Goal: Information Seeking & Learning: Learn about a topic

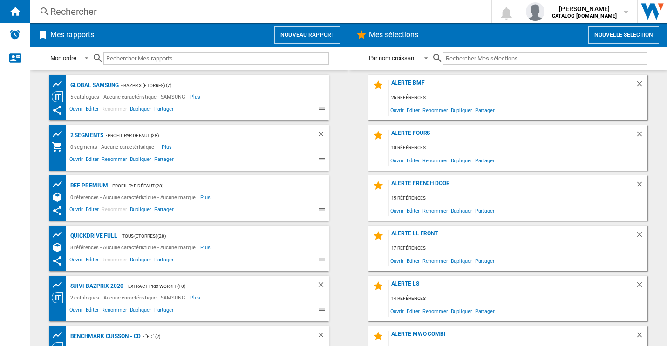
click at [85, 14] on div "Rechercher" at bounding box center [258, 11] width 416 height 13
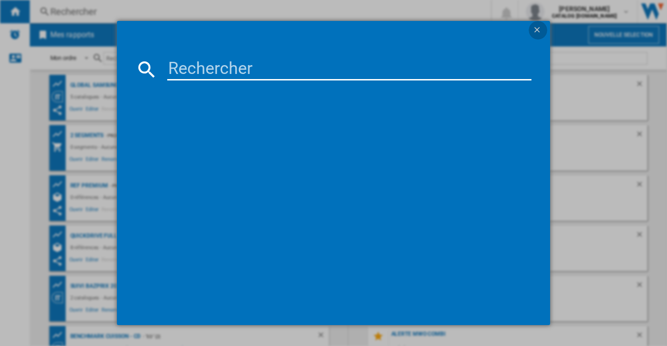
click at [535, 26] on ng-md-icon "getI18NText('BUTTONS.CLOSE_DIALOG')" at bounding box center [537, 30] width 11 height 11
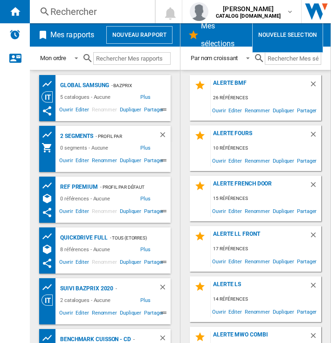
click at [110, 11] on div "Rechercher" at bounding box center [90, 11] width 80 height 13
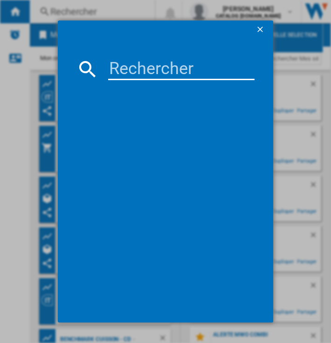
click at [133, 61] on input at bounding box center [181, 69] width 146 height 22
paste input "RB34C602ESA"
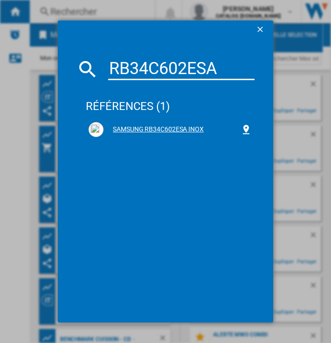
type input "RB34C602ESA"
click at [137, 129] on div "SAMSUNG RB34C602ESA INOX" at bounding box center [171, 129] width 137 height 9
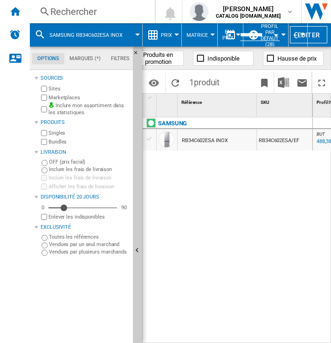
click at [61, 99] on label "Marketplaces" at bounding box center [88, 97] width 81 height 7
click at [134, 51] on ng-md-icon "Masquer" at bounding box center [138, 55] width 11 height 11
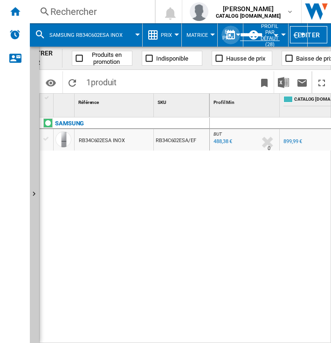
click at [229, 34] on button "button" at bounding box center [230, 35] width 19 height 19
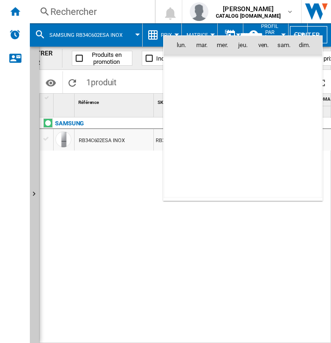
scroll to position [4443, 0]
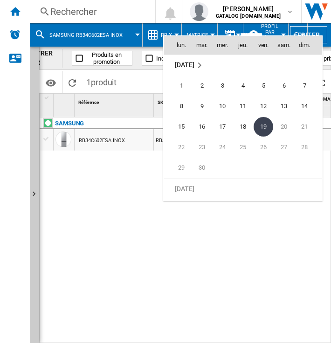
click at [247, 30] on div at bounding box center [165, 171] width 331 height 343
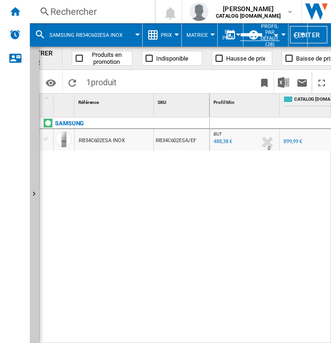
click at [197, 31] on button "Matrice" at bounding box center [199, 34] width 26 height 23
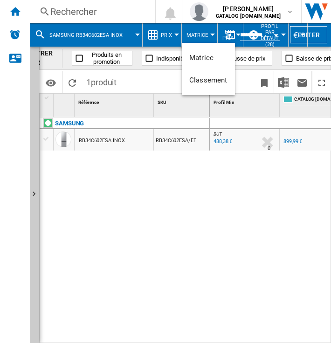
click at [233, 34] on md-backdrop at bounding box center [165, 171] width 331 height 343
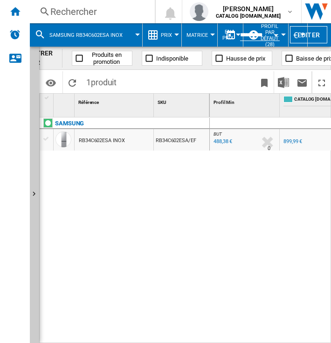
click at [250, 34] on input "**********" at bounding box center [260, 36] width 40 height 8
click at [274, 37] on button "Open calendar" at bounding box center [275, 33] width 17 height 17
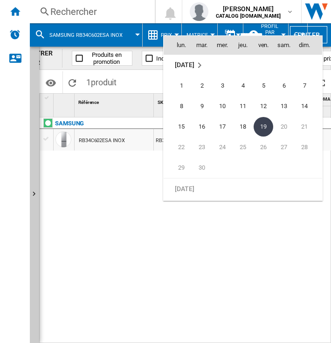
click at [110, 170] on div at bounding box center [165, 171] width 331 height 343
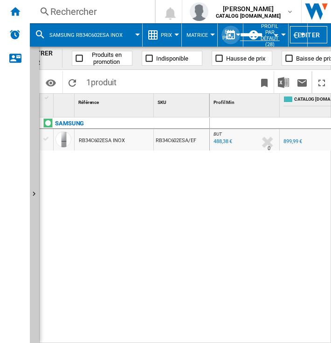
click at [229, 33] on button "button" at bounding box center [230, 35] width 19 height 19
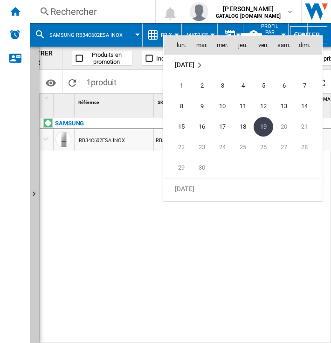
click at [229, 33] on div at bounding box center [165, 171] width 331 height 343
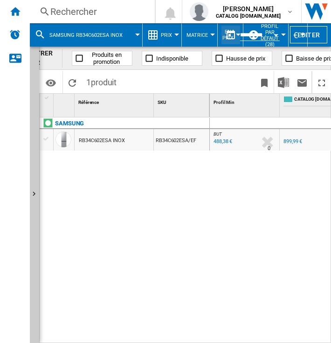
click at [214, 32] on md-menu "Matrice" at bounding box center [200, 34] width 36 height 23
click at [209, 32] on button "Matrice" at bounding box center [199, 34] width 26 height 23
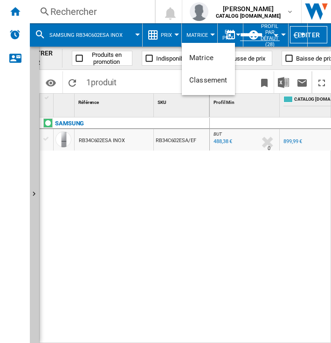
click at [168, 33] on md-backdrop at bounding box center [165, 171] width 331 height 343
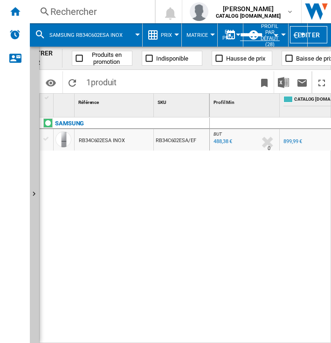
click at [271, 33] on button "Open calendar" at bounding box center [275, 33] width 17 height 17
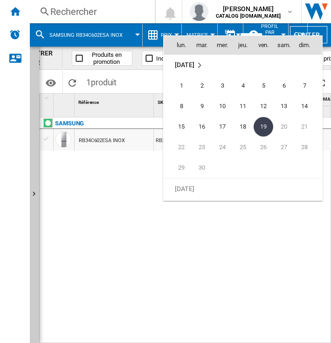
click at [271, 31] on div at bounding box center [165, 171] width 331 height 343
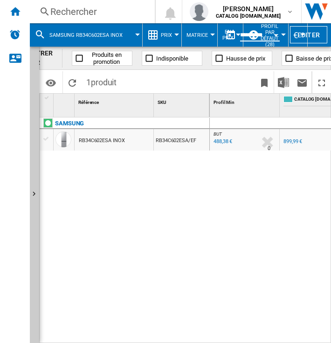
click at [264, 40] on input "**********" at bounding box center [260, 36] width 40 height 8
click at [241, 40] on input "**********" at bounding box center [260, 36] width 40 height 8
click at [234, 39] on button "button" at bounding box center [230, 35] width 19 height 19
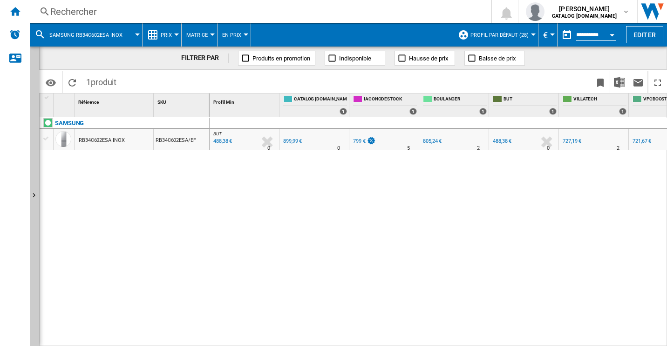
click at [164, 41] on button "Prix" at bounding box center [169, 34] width 16 height 23
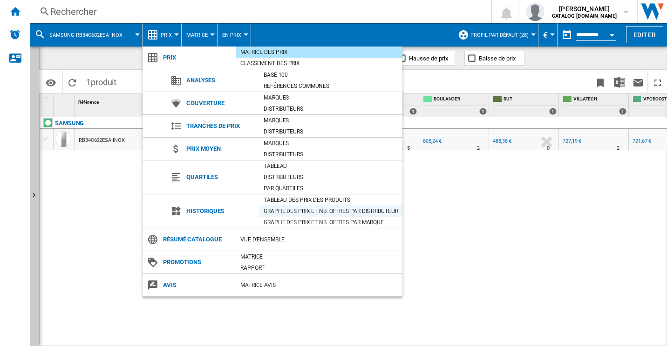
click at [337, 210] on div "Graphe des prix et nb. offres par distributeur" at bounding box center [330, 211] width 143 height 9
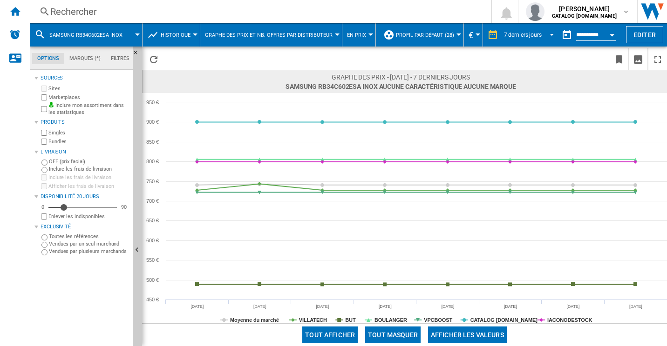
click at [540, 32] on md-select-value "7 derniers jours" at bounding box center [530, 35] width 54 height 14
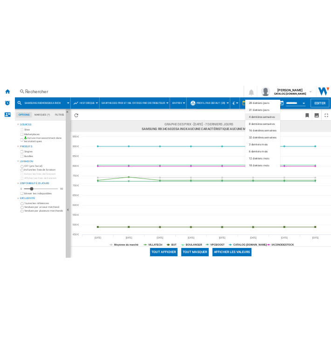
scroll to position [59, 0]
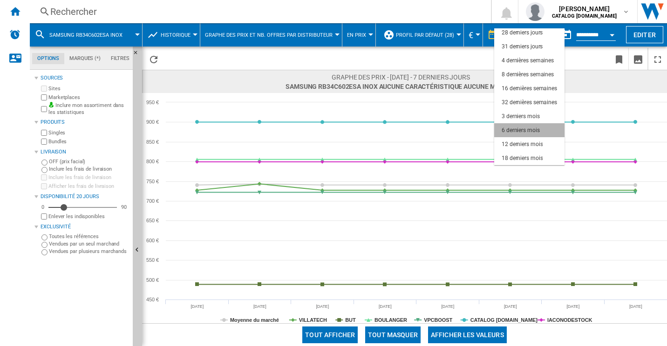
click at [531, 129] on div "6 derniers mois" at bounding box center [521, 131] width 38 height 8
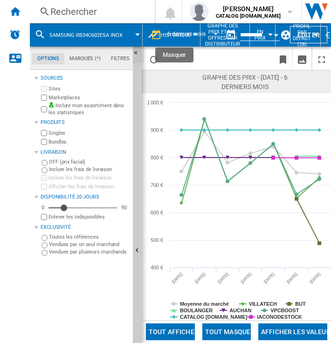
click at [136, 51] on ng-md-icon "Masquer" at bounding box center [138, 55] width 11 height 11
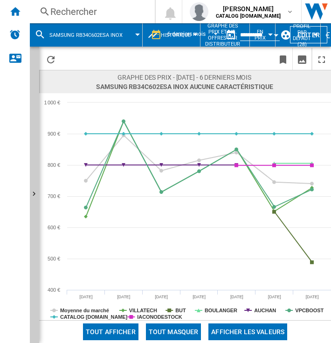
click at [75, 11] on div "Rechercher" at bounding box center [90, 11] width 80 height 13
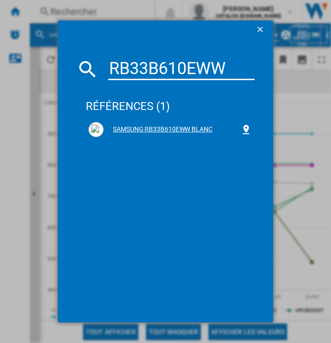
type input "RB33B610EWW"
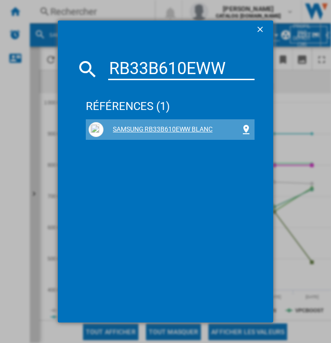
click at [132, 122] on div "SAMSUNG RB33B610EWW BLANC" at bounding box center [169, 129] width 163 height 15
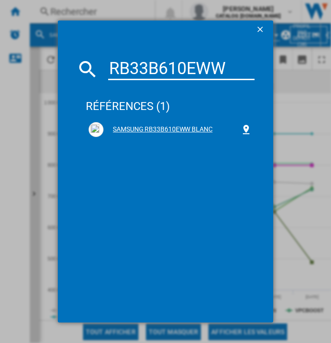
click at [139, 126] on div "SAMSUNG RB33B610EWW BLANC" at bounding box center [171, 129] width 137 height 9
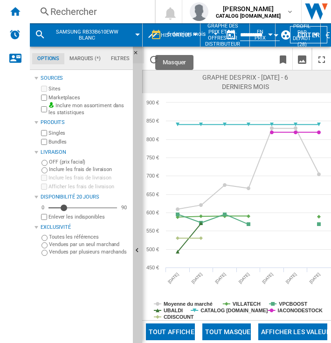
click at [134, 50] on ng-md-icon "Masquer" at bounding box center [138, 55] width 11 height 11
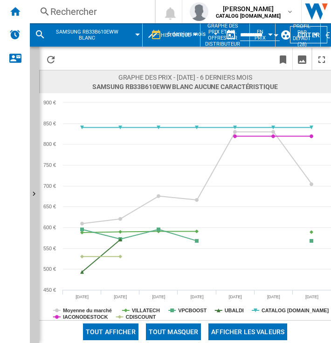
click at [83, 7] on div "Rechercher" at bounding box center [90, 11] width 80 height 13
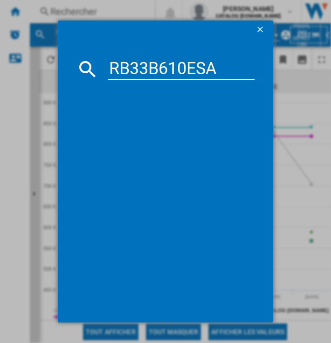
type input "RB33B610ESA"
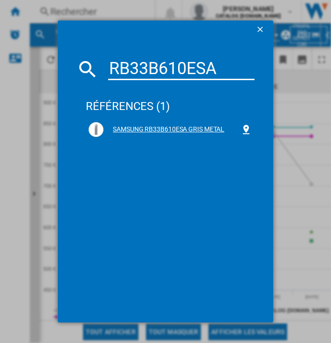
click at [157, 129] on div "SAMSUNG RB33B610ESA GRIS METAL" at bounding box center [171, 129] width 137 height 9
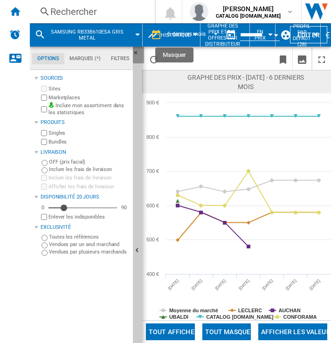
click at [136, 51] on ng-md-icon "Masquer" at bounding box center [138, 55] width 11 height 11
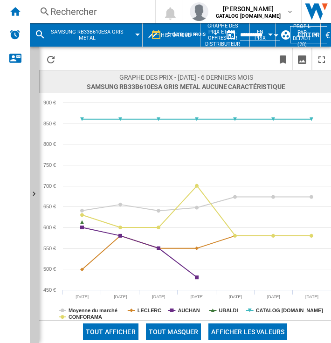
click at [92, 12] on div "Rechercher" at bounding box center [90, 11] width 80 height 13
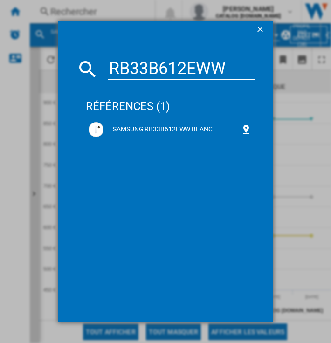
type input "RB33B612EWW"
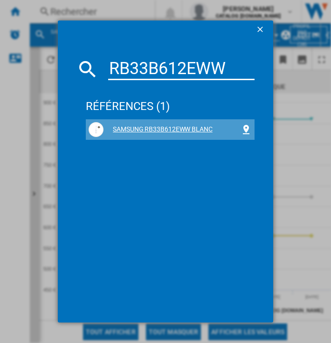
click at [136, 123] on div "SAMSUNG RB33B612EWW BLANC" at bounding box center [169, 129] width 163 height 15
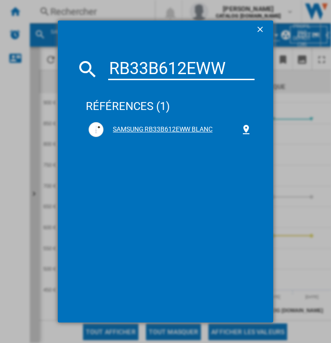
click at [136, 131] on div "SAMSUNG RB33B612EWW BLANC" at bounding box center [171, 129] width 137 height 9
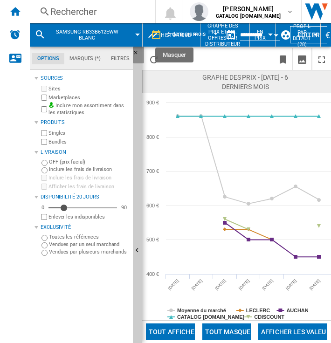
click at [133, 53] on ng-md-icon "Masquer" at bounding box center [138, 55] width 11 height 11
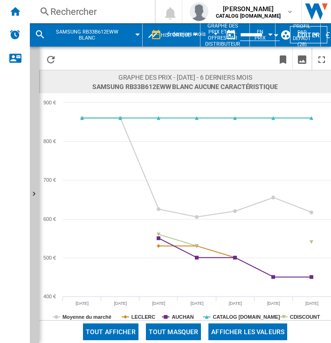
click at [68, 6] on div "Rechercher" at bounding box center [90, 11] width 80 height 13
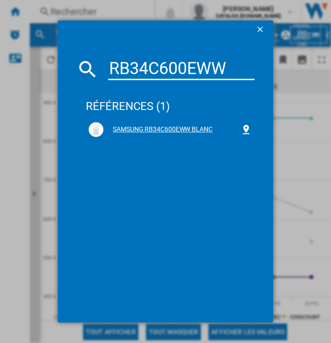
type input "RB34C600EWW"
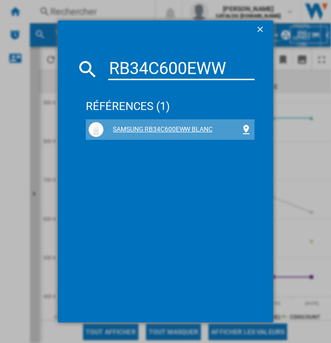
click at [128, 129] on div "SAMSUNG RB34C600EWW BLANC" at bounding box center [171, 129] width 137 height 9
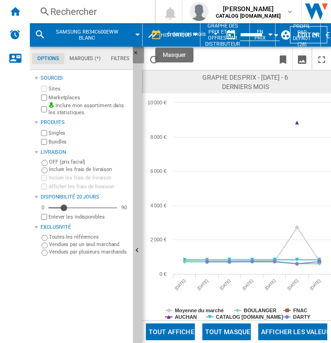
click at [136, 52] on ng-md-icon "Masquer" at bounding box center [138, 55] width 11 height 11
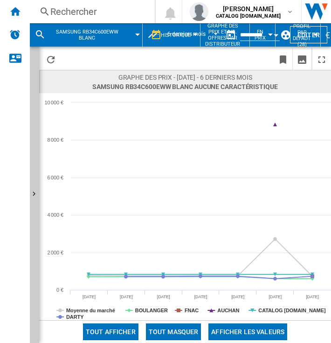
click at [88, 11] on div "Rechercher" at bounding box center [90, 11] width 80 height 13
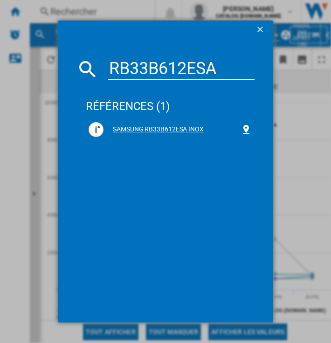
type input "RB33B612ESA"
click at [150, 130] on div "SAMSUNG RB33B612ESA INOX" at bounding box center [171, 129] width 137 height 9
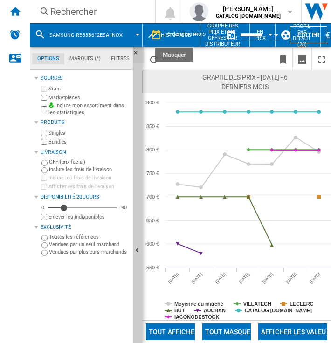
click at [136, 52] on ng-md-icon "Masquer" at bounding box center [138, 55] width 11 height 11
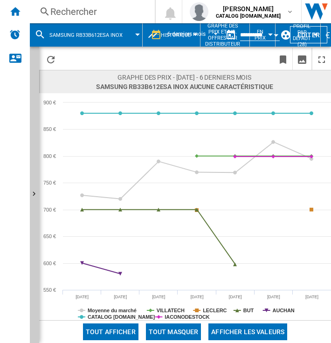
click at [82, 15] on div "Rechercher" at bounding box center [90, 11] width 80 height 13
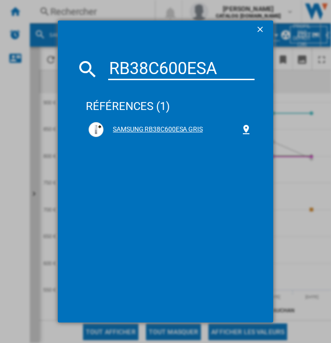
type input "RB38C600ESA"
click at [139, 126] on div "SAMSUNG RB38C600ESA GRIS" at bounding box center [171, 129] width 137 height 9
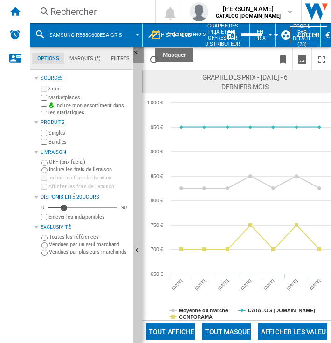
click at [133, 49] on button "Masquer" at bounding box center [138, 55] width 11 height 17
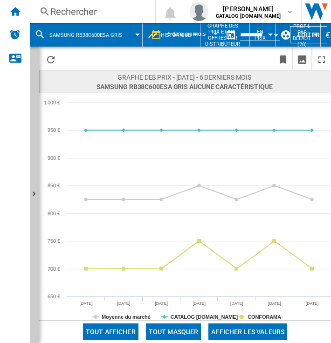
click at [71, 10] on div "Rechercher" at bounding box center [90, 11] width 80 height 13
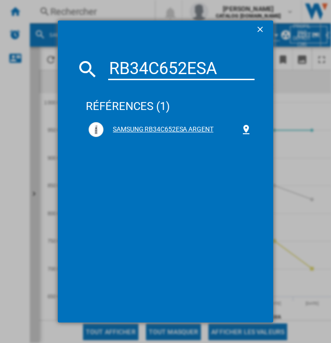
type input "RB34C652ESA"
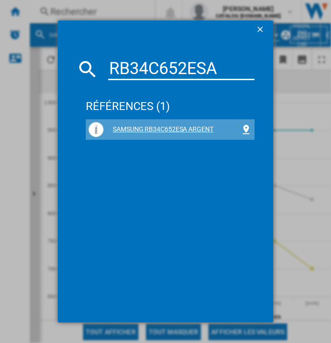
click at [119, 124] on div "SAMSUNG RB34C652ESA ARGENT" at bounding box center [169, 129] width 163 height 15
click at [136, 131] on div "SAMSUNG RB34C652ESA ARGENT" at bounding box center [171, 129] width 137 height 9
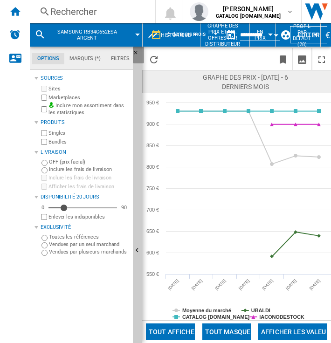
click at [136, 52] on ng-md-icon "Masquer" at bounding box center [138, 55] width 11 height 11
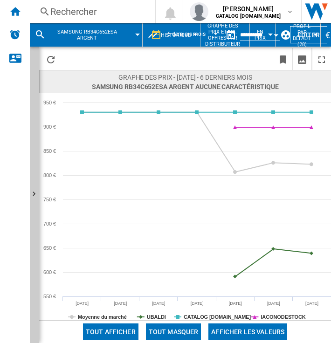
click at [81, 10] on div "Rechercher" at bounding box center [90, 11] width 80 height 13
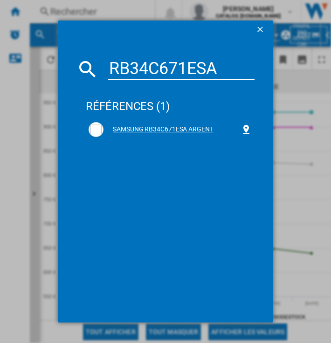
type input "RB34C671ESA"
click at [135, 122] on div "SAMSUNG RB34C671ESA ARGENT" at bounding box center [169, 129] width 163 height 15
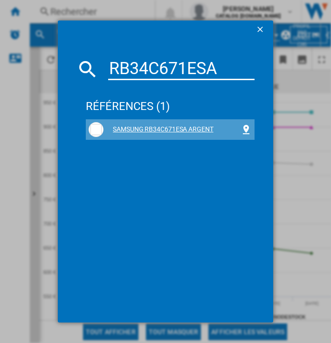
click at [141, 127] on div "SAMSUNG RB34C671ESA ARGENT" at bounding box center [171, 129] width 137 height 9
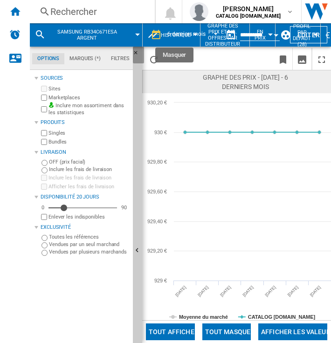
click at [139, 48] on button "Masquer" at bounding box center [138, 55] width 11 height 17
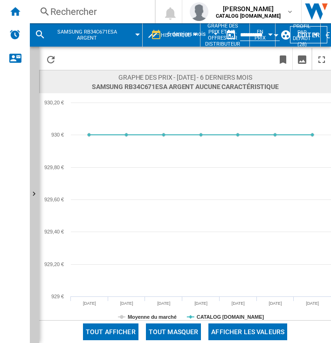
click at [103, 13] on div "Rechercher" at bounding box center [90, 11] width 80 height 13
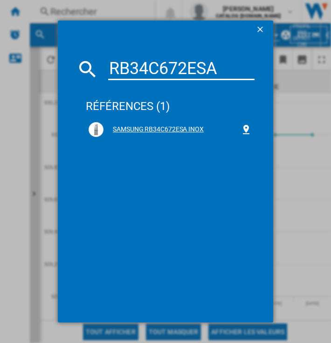
type input "RB34C672ESA"
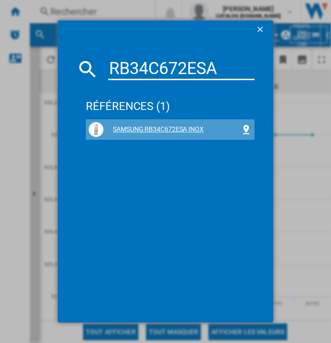
click at [124, 125] on div "SAMSUNG RB34C672ESA INOX" at bounding box center [171, 129] width 137 height 9
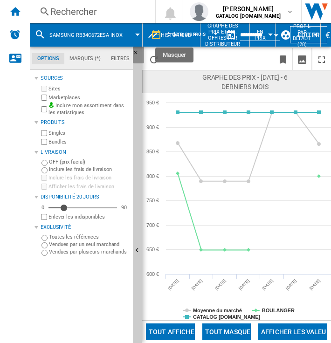
click at [136, 53] on ng-md-icon "Masquer" at bounding box center [138, 55] width 11 height 11
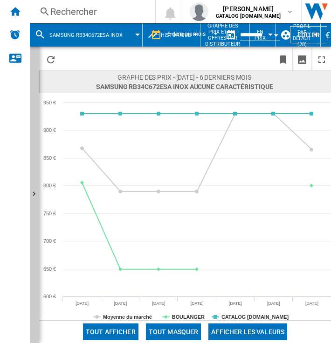
click at [71, 11] on div "Rechercher" at bounding box center [90, 11] width 80 height 13
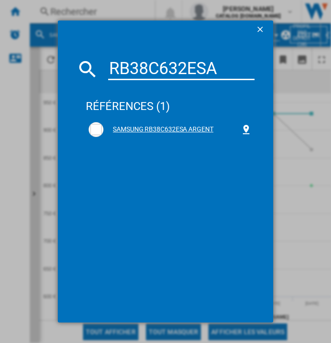
type input "RB38C632ESA"
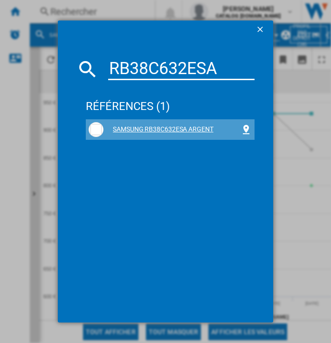
click at [129, 124] on div "SAMSUNG RB38C632ESA ARGENT" at bounding box center [169, 129] width 163 height 15
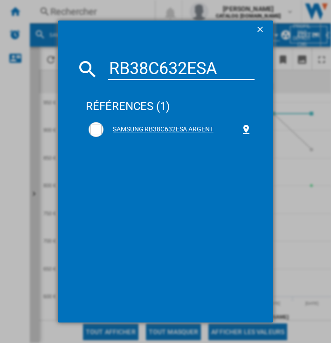
click at [138, 125] on div "SAMSUNG RB38C632ESA ARGENT" at bounding box center [171, 129] width 137 height 9
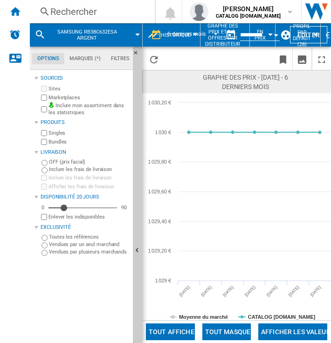
click at [79, 10] on div "Rechercher" at bounding box center [90, 11] width 80 height 13
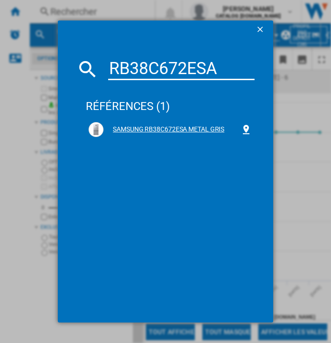
type input "RB38C672ESA"
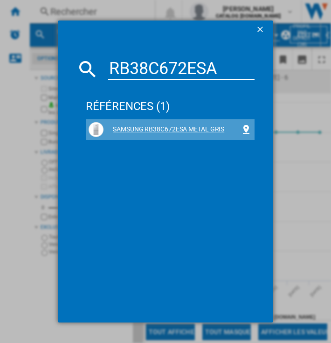
click at [181, 134] on div "SAMSUNG RB38C672ESA METAL GRIS" at bounding box center [171, 129] width 137 height 9
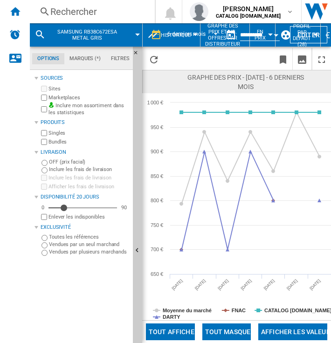
click at [95, 10] on div "Rechercher" at bounding box center [90, 11] width 80 height 13
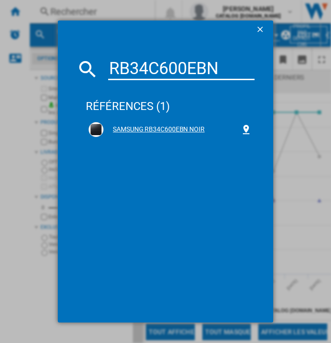
type input "RB34C600EBN"
click at [141, 124] on div "SAMSUNG RB34C600EBN NOIR" at bounding box center [169, 129] width 163 height 15
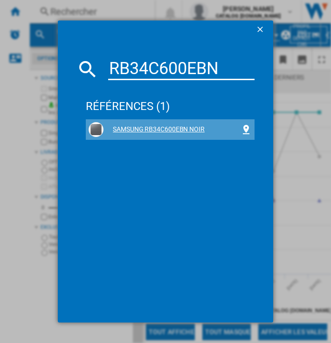
click at [160, 127] on div "SAMSUNG RB34C600EBN NOIR" at bounding box center [171, 129] width 137 height 9
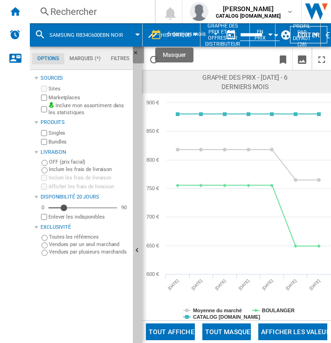
click at [136, 51] on ng-md-icon "Masquer" at bounding box center [138, 55] width 11 height 11
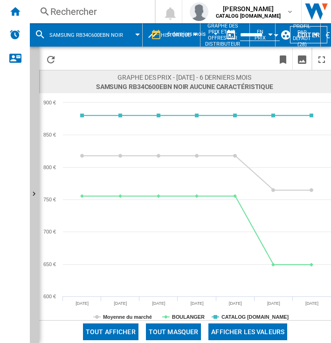
click at [74, 23] on button "SAMSUNG RB34C600EBN NOIR" at bounding box center [90, 34] width 83 height 23
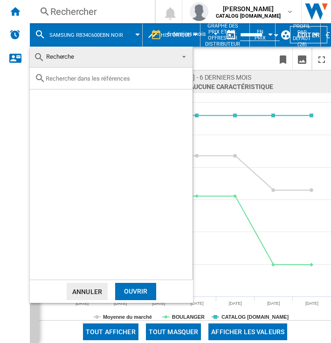
click at [74, 17] on md-backdrop at bounding box center [165, 171] width 331 height 343
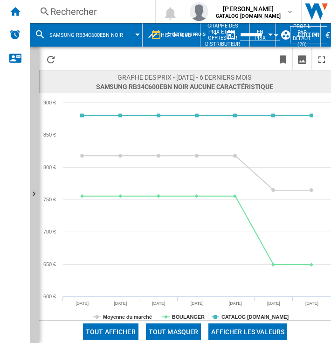
click at [75, 14] on div "Rechercher" at bounding box center [90, 11] width 80 height 13
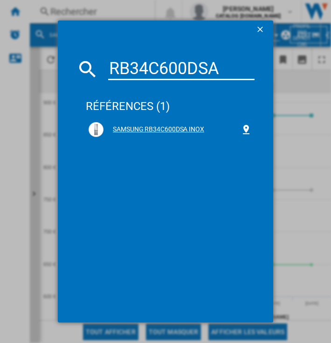
type input "RB34C600DSA"
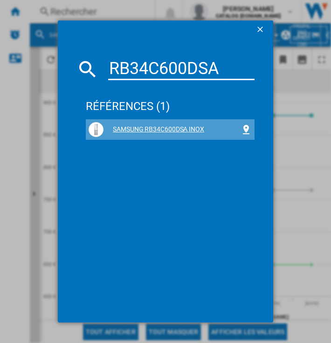
click at [177, 129] on div "SAMSUNG RB34C600DSA INOX" at bounding box center [171, 129] width 137 height 9
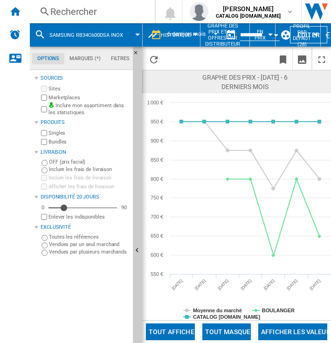
click at [77, 15] on div "Rechercher" at bounding box center [90, 11] width 80 height 13
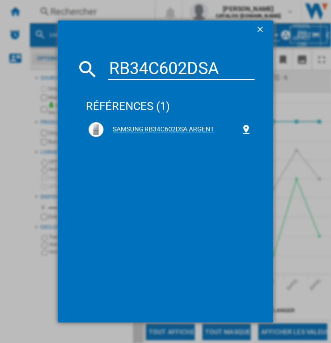
type input "RB34C602DSA"
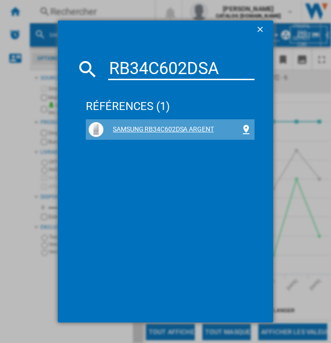
click at [142, 129] on div "SAMSUNG RB34C602DSA ARGENT" at bounding box center [171, 129] width 137 height 9
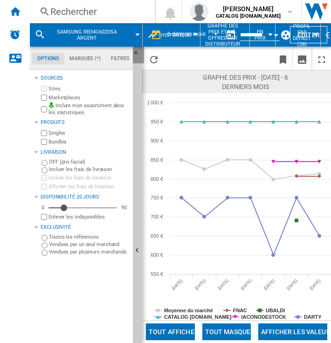
click at [134, 52] on ng-md-icon "Masquer" at bounding box center [138, 55] width 11 height 11
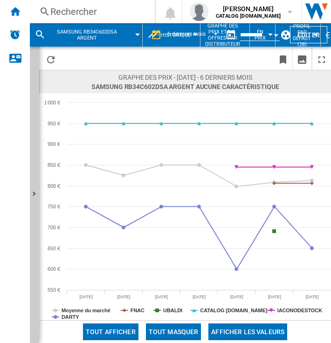
click at [74, 12] on div "Rechercher" at bounding box center [90, 11] width 80 height 13
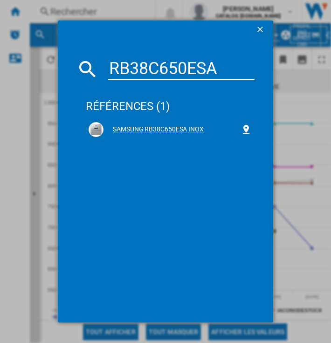
type input "RB38C650ESA"
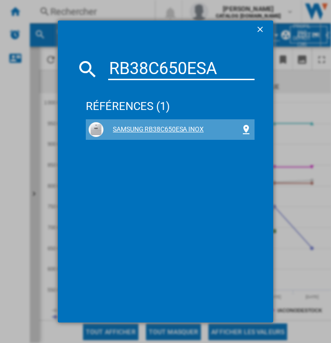
click at [142, 124] on div "SAMSUNG RB38C650ESA INOX" at bounding box center [169, 129] width 163 height 15
click at [148, 127] on div "SAMSUNG RB38C650ESA INOX" at bounding box center [171, 129] width 137 height 9
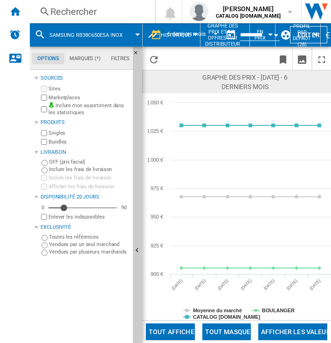
click at [109, 12] on div "Rechercher" at bounding box center [90, 11] width 80 height 13
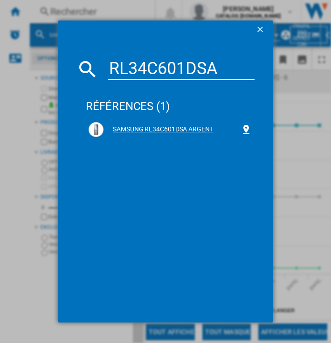
type input "RL34C601DSA"
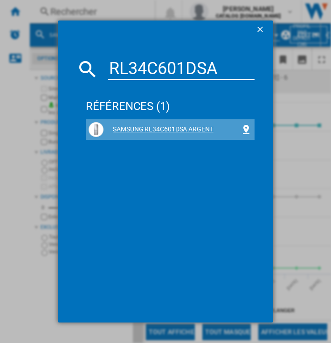
click at [146, 135] on div "SAMSUNG RL34C601DSA ARGENT" at bounding box center [169, 129] width 163 height 15
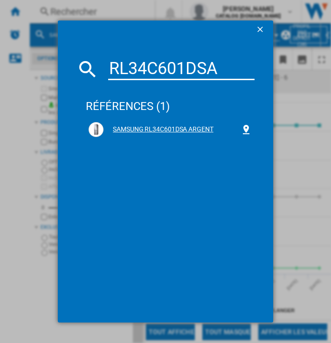
click at [147, 126] on div "SAMSUNG RL34C601DSA ARGENT" at bounding box center [171, 129] width 137 height 9
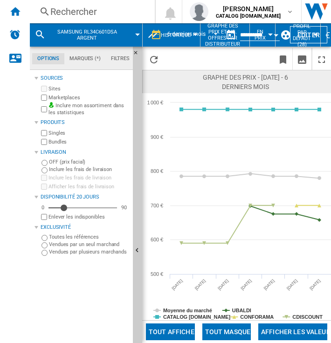
click at [75, 12] on div "Rechercher" at bounding box center [90, 11] width 80 height 13
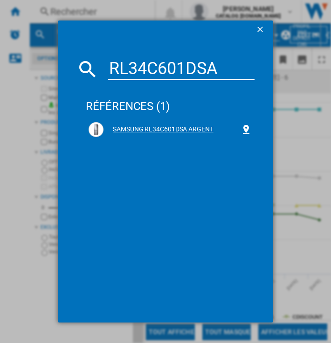
type input "RL34C601DSA"
click at [159, 130] on div "SAMSUNG RL34C601DSA ARGENT" at bounding box center [171, 129] width 137 height 9
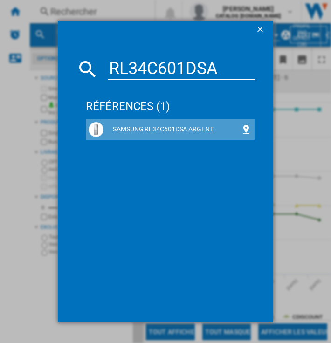
click at [159, 130] on div "SAMSUNG RL34C601DSA ARGENT" at bounding box center [171, 129] width 137 height 9
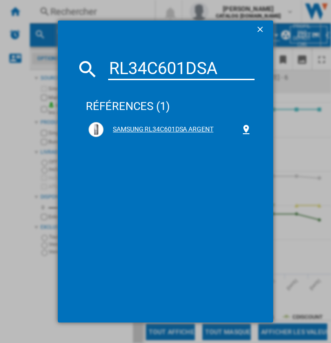
click at [159, 130] on div "SAMSUNG RL34C601DSA ARGENT" at bounding box center [171, 129] width 137 height 9
click at [134, 129] on div "SAMSUNG RL34C601DSA ARGENT" at bounding box center [171, 129] width 137 height 9
click at [153, 129] on div "SAMSUNG RL34C601DSA ARGENT" at bounding box center [171, 129] width 137 height 9
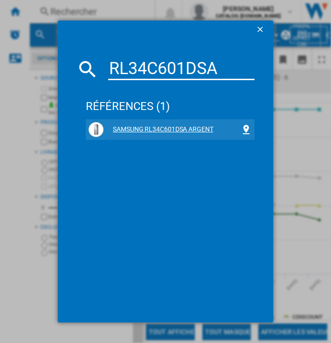
click at [183, 129] on div "SAMSUNG RL34C601DSA ARGENT" at bounding box center [171, 129] width 137 height 9
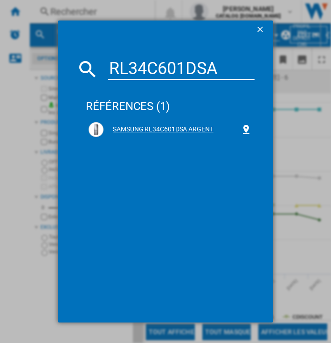
click at [206, 131] on div "SAMSUNG RL34C601DSA ARGENT" at bounding box center [171, 129] width 137 height 9
click at [187, 153] on div "SAMSUNG RL34C601DSA ARGENT" at bounding box center [170, 139] width 169 height 41
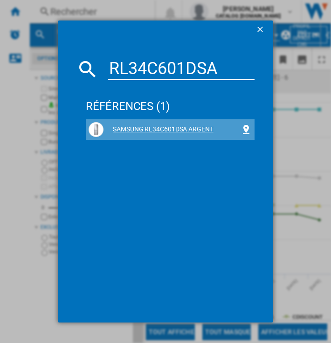
click at [186, 130] on div "SAMSUNG RL34C601DSA ARGENT" at bounding box center [171, 129] width 137 height 9
click at [152, 127] on div "SAMSUNG RL34C601DSA ARGENT" at bounding box center [171, 129] width 137 height 9
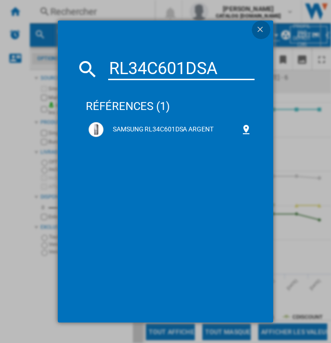
click at [261, 27] on ng-md-icon "getI18NText('BUTTONS.CLOSE_DIALOG')" at bounding box center [260, 30] width 11 height 11
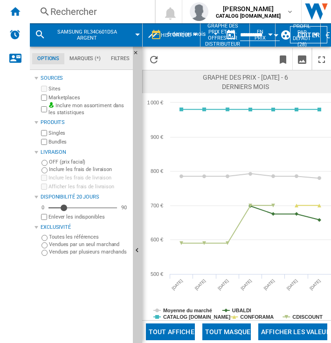
click at [107, 9] on div "Rechercher" at bounding box center [90, 11] width 80 height 13
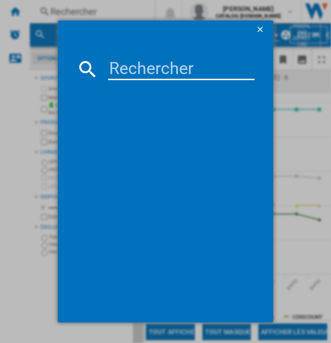
paste input "RL34C601DSA"
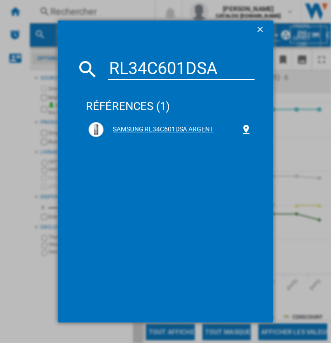
type input "RL34C601DSA"
click at [157, 130] on div "SAMSUNG RL34C601DSA ARGENT" at bounding box center [171, 129] width 137 height 9
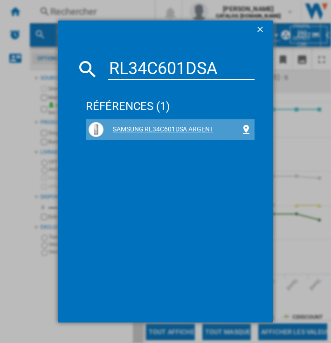
click at [173, 128] on div "SAMSUNG RL34C601DSA ARGENT" at bounding box center [171, 129] width 137 height 9
click at [97, 124] on img at bounding box center [95, 129] width 11 height 11
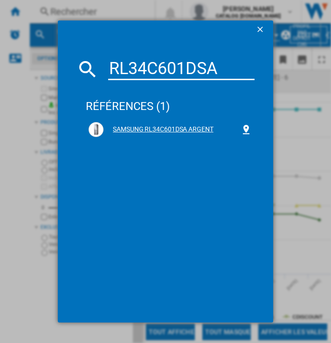
click at [160, 131] on div "SAMSUNG RL34C601DSA ARGENT" at bounding box center [171, 129] width 137 height 9
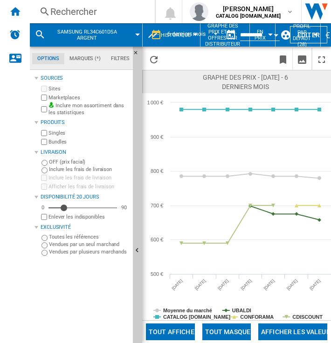
click at [115, 9] on div "Rechercher" at bounding box center [90, 11] width 80 height 13
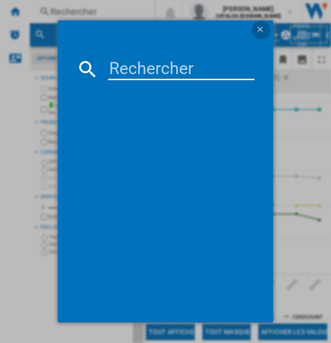
click at [258, 27] on ng-md-icon "getI18NText('BUTTONS.CLOSE_DIALOG')" at bounding box center [260, 30] width 11 height 11
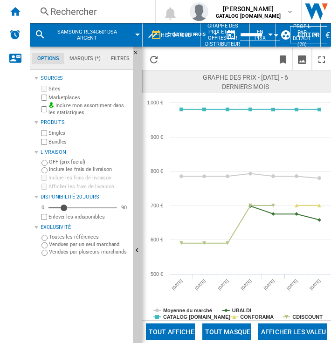
click at [101, 15] on div "Rechercher" at bounding box center [90, 11] width 80 height 13
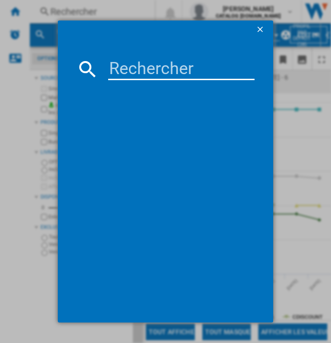
click at [139, 69] on input at bounding box center [181, 69] width 146 height 22
paste input "RL34C601DSA"
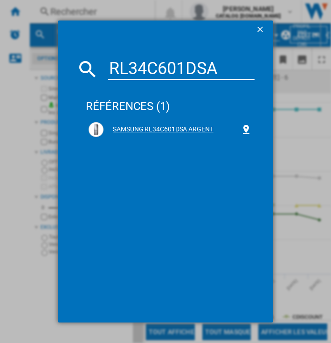
type input "RL34C601DSA"
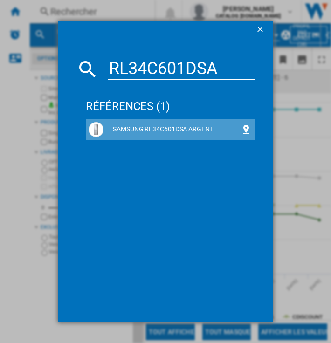
click at [149, 127] on div "SAMSUNG RL34C601DSA ARGENT" at bounding box center [171, 129] width 137 height 9
click at [139, 130] on div "SAMSUNG RL34C601DSA ARGENT" at bounding box center [171, 129] width 137 height 9
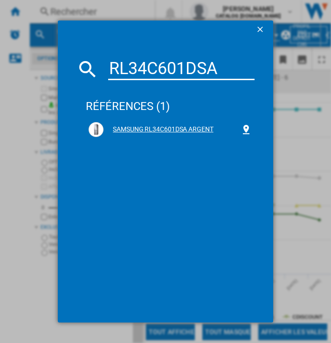
click at [159, 130] on div "SAMSUNG RL34C601DSA ARGENT" at bounding box center [171, 129] width 137 height 9
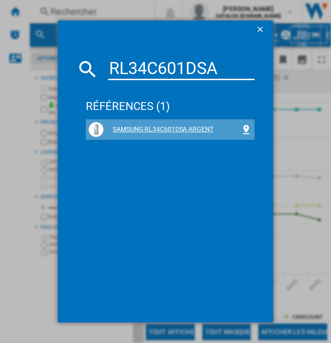
click at [173, 129] on div "SAMSUNG RL34C601DSA ARGENT" at bounding box center [171, 129] width 137 height 9
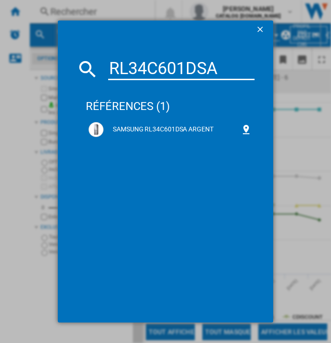
click at [232, 56] on md-dialog-content "RL34C601DSA références (1) SAMSUNG RL34C601DSA ARGENT" at bounding box center [165, 180] width 215 height 283
click at [226, 63] on input "RL34C601DSA" at bounding box center [181, 69] width 146 height 22
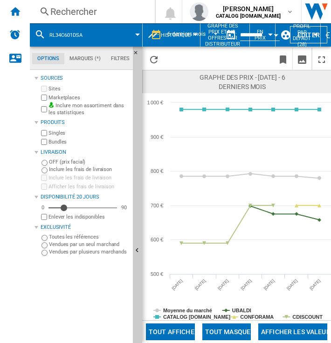
click at [80, 16] on div "Rechercher" at bounding box center [90, 11] width 80 height 13
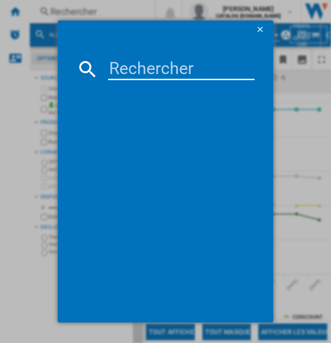
click at [152, 66] on input at bounding box center [181, 69] width 146 height 22
paste input "RB34C705DS9"
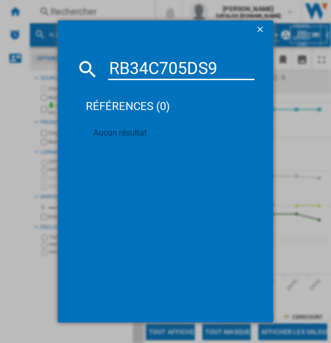
click at [166, 74] on input "RB34C705DS9" at bounding box center [181, 69] width 146 height 22
paste input "8C600EB1"
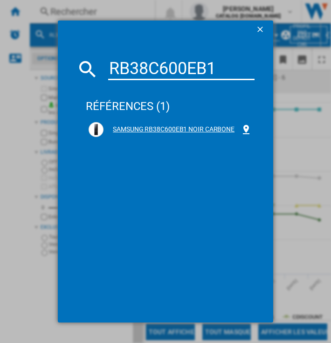
type input "RB38C600EB1"
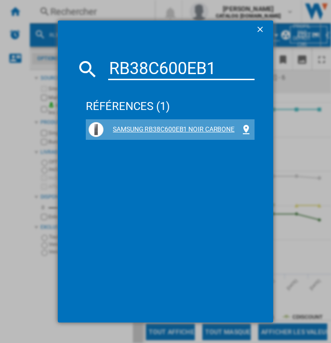
click at [153, 128] on div "SAMSUNG RB38C600EB1 NOIR CARBONE" at bounding box center [171, 129] width 137 height 9
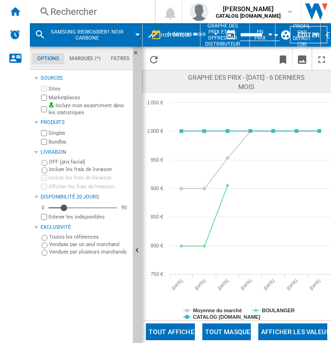
click at [68, 14] on div "Rechercher" at bounding box center [90, 11] width 80 height 13
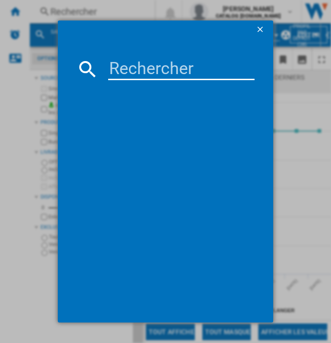
click at [131, 51] on md-dialog-content at bounding box center [165, 180] width 215 height 283
click at [128, 66] on input at bounding box center [181, 69] width 146 height 22
paste input "RB38C600DSA"
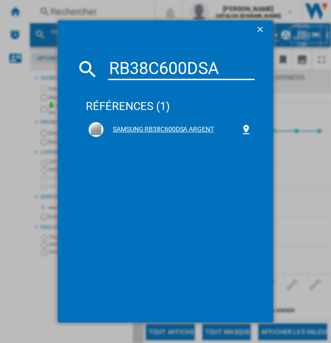
type input "RB38C600DSA"
click at [133, 123] on div "SAMSUNG RB38C600DSA ARGENT" at bounding box center [169, 129] width 163 height 15
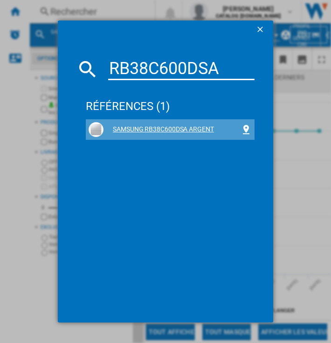
click at [173, 128] on div "SAMSUNG RB38C600DSA ARGENT" at bounding box center [171, 129] width 137 height 9
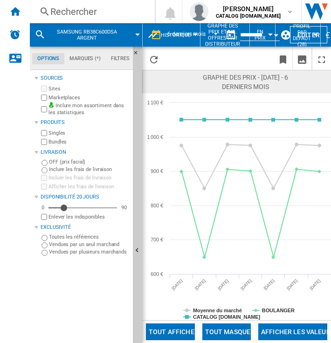
click at [71, 19] on div "Rechercher Rechercher 0 sofiane mahraoui CATALOG SAMSUNG.FR CATALOG SAMSUNG.FR …" at bounding box center [180, 11] width 301 height 23
click at [79, 8] on div "Rechercher" at bounding box center [90, 11] width 80 height 13
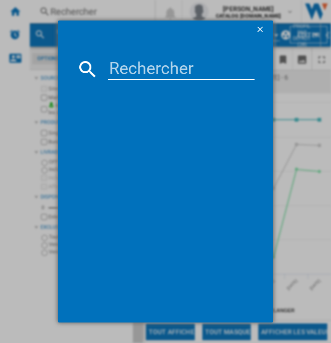
click at [152, 77] on input at bounding box center [181, 69] width 146 height 22
paste input "RB34C7B5EB1"
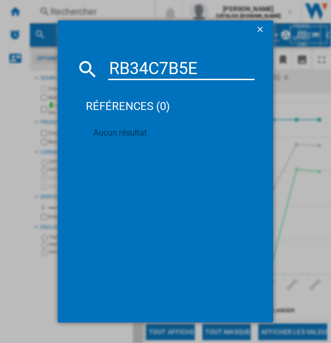
click at [131, 63] on input "RB34C7B5E" at bounding box center [181, 69] width 146 height 22
paste input "L38C602DSA"
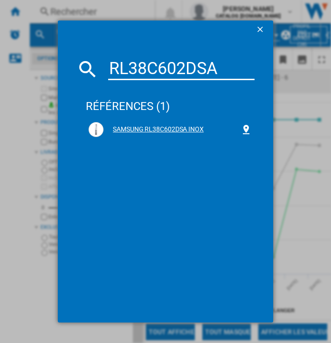
type input "RL38C602DSA"
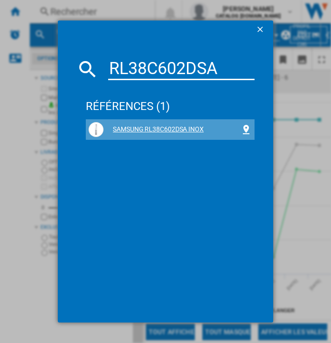
click at [179, 127] on div "SAMSUNG RL38C602DSA INOX" at bounding box center [171, 129] width 137 height 9
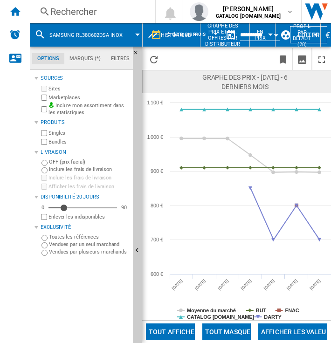
click at [83, 14] on div "Rechercher" at bounding box center [90, 11] width 80 height 13
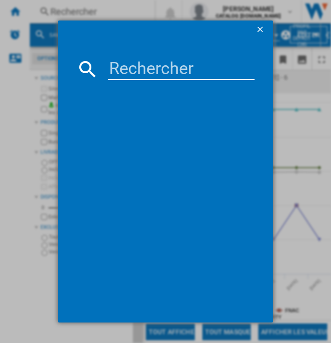
click at [139, 62] on input at bounding box center [181, 69] width 146 height 22
paste input "RB34C600CSA"
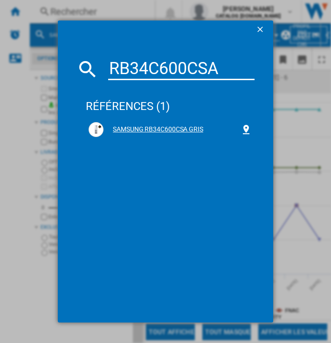
type input "RB34C600CSA"
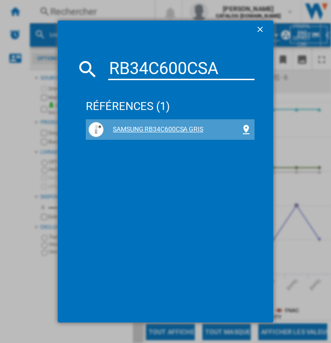
click at [141, 123] on div "SAMSUNG RB34C600CSA GRIS" at bounding box center [169, 129] width 163 height 15
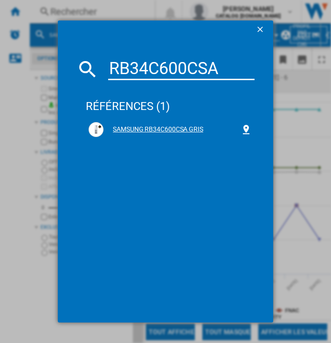
click at [143, 128] on div "SAMSUNG RB34C600CSA GRIS" at bounding box center [171, 129] width 137 height 9
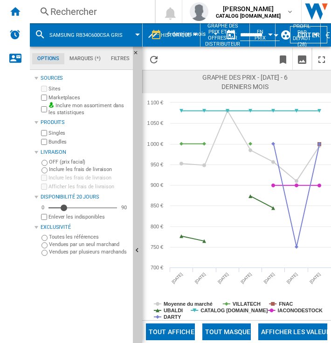
click at [71, 15] on div "Rechercher" at bounding box center [90, 11] width 80 height 13
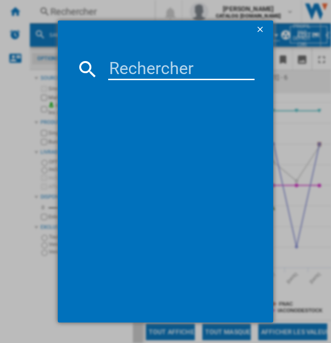
click at [149, 60] on input at bounding box center [181, 69] width 146 height 22
paste input "RB34C605CS9"
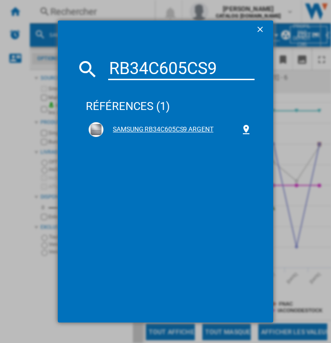
type input "RB34C605CS9"
click at [138, 127] on div "SAMSUNG RB34C605CS9 ARGENT" at bounding box center [171, 129] width 137 height 9
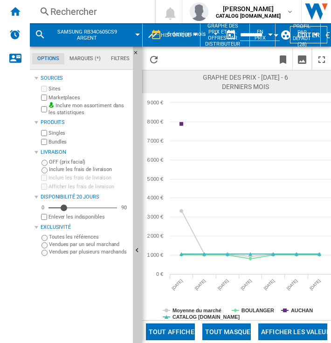
click at [97, 5] on div "Rechercher" at bounding box center [90, 11] width 80 height 13
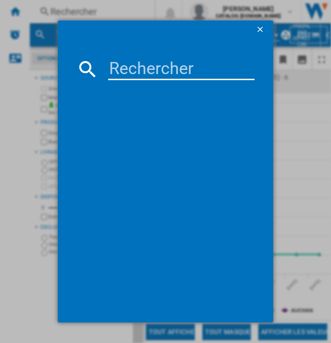
click at [162, 72] on input at bounding box center [181, 69] width 146 height 22
paste input "RB38C600CS9"
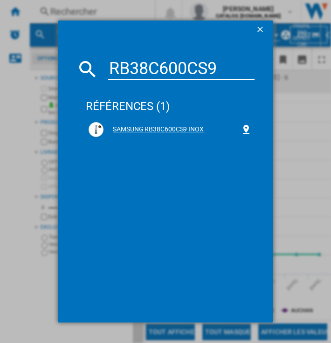
type input "RB38C600CS9"
click at [147, 129] on div "SAMSUNG RB38C600CS9 INOX" at bounding box center [171, 129] width 137 height 9
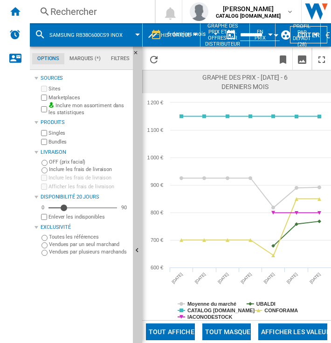
click at [91, 12] on div "Rechercher" at bounding box center [90, 11] width 80 height 13
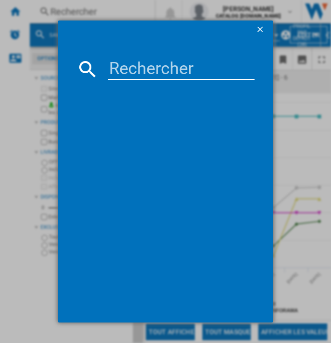
click at [130, 62] on input at bounding box center [181, 69] width 146 height 22
paste input "RB38C776CS9"
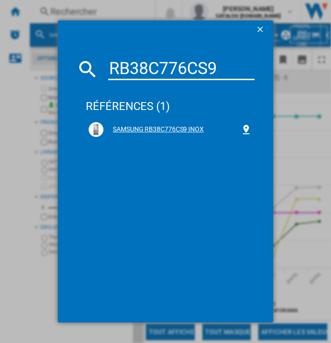
type input "RB38C776CS9"
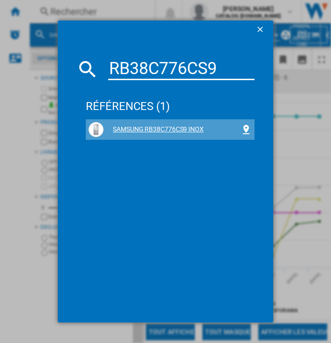
click at [152, 125] on div "SAMSUNG RB38C776CS9 INOX" at bounding box center [171, 129] width 137 height 9
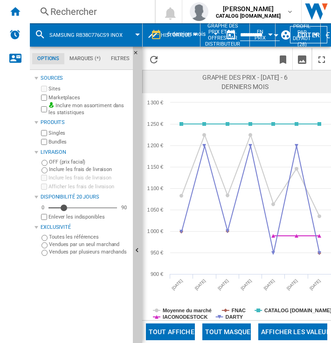
click at [91, 9] on div "Rechercher" at bounding box center [90, 11] width 80 height 13
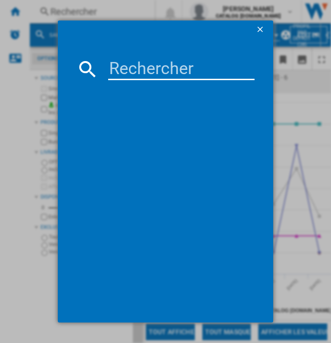
click at [160, 77] on input at bounding box center [181, 69] width 146 height 22
paste input "RB38T607BS9"
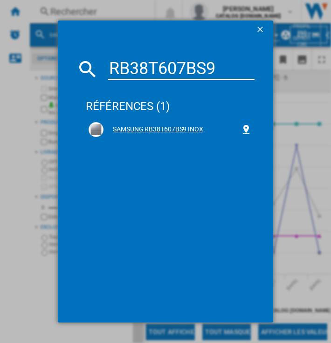
type input "RB38T607BS9"
click at [160, 126] on div "SAMSUNG RB38T607BS9 INOX" at bounding box center [171, 129] width 137 height 9
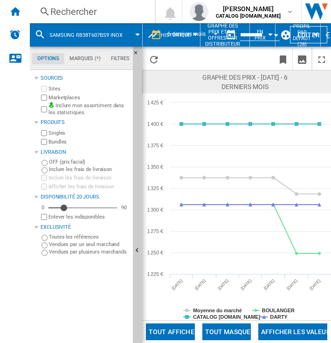
click at [54, 8] on div "Rechercher" at bounding box center [90, 11] width 80 height 13
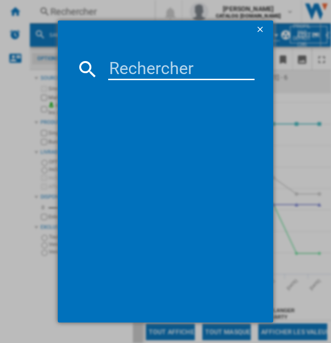
click at [127, 68] on input at bounding box center [181, 69] width 146 height 22
paste input "RB38T607BB1"
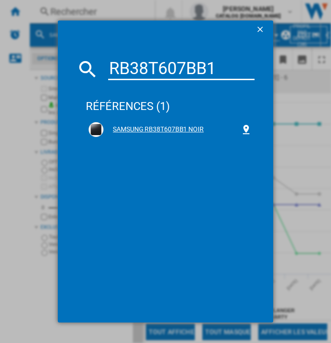
type input "RB38T607BB1"
click at [141, 130] on div "SAMSUNG RB38T607BB1 NOIR" at bounding box center [171, 129] width 137 height 9
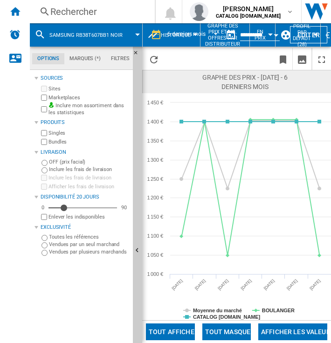
click at [66, 7] on div "Rechercher" at bounding box center [90, 11] width 80 height 13
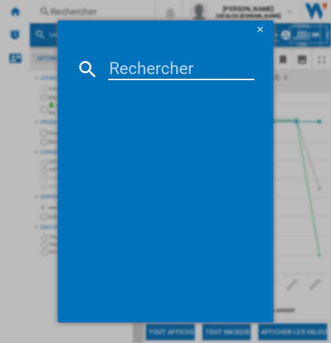
drag, startPoint x: 164, startPoint y: 56, endPoint x: 159, endPoint y: 64, distance: 9.8
click at [159, 64] on md-dialog-content at bounding box center [165, 180] width 215 height 283
click at [159, 64] on input at bounding box center [181, 69] width 146 height 22
paste input "RB38C7B5DS9"
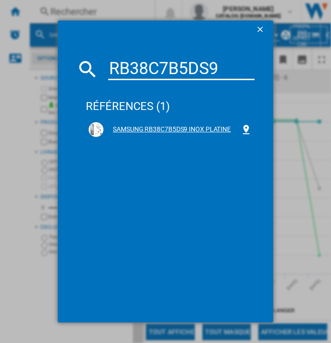
type input "RB38C7B5DS9"
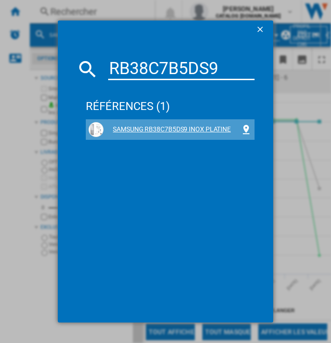
click at [122, 129] on div "SAMSUNG RB38C7B5DS9 INOX PLATINE" at bounding box center [171, 129] width 137 height 9
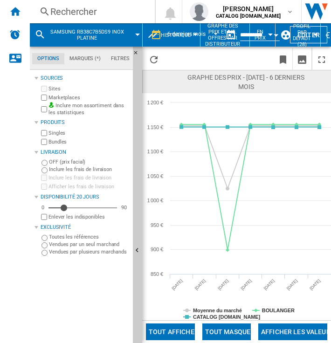
click at [99, 13] on div "Rechercher" at bounding box center [90, 11] width 80 height 13
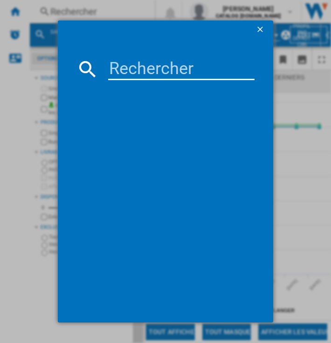
paste input "RB38C7B6BS9"
click at [127, 69] on input "RB38C7B6BS9" at bounding box center [181, 69] width 146 height 22
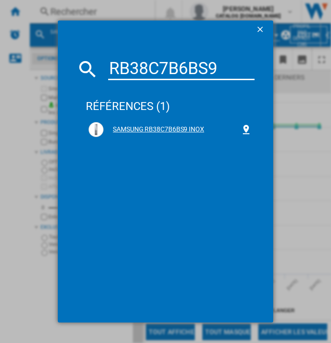
type input "RB38C7B6BS9"
click at [154, 126] on div "SAMSUNG RB38C7B6BS9 INOX" at bounding box center [171, 129] width 137 height 9
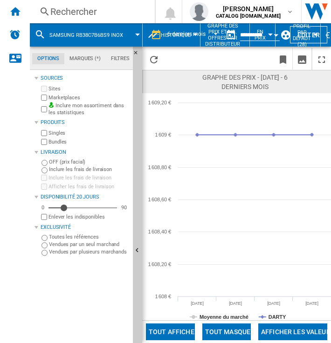
click at [64, 10] on div "Rechercher" at bounding box center [90, 11] width 80 height 13
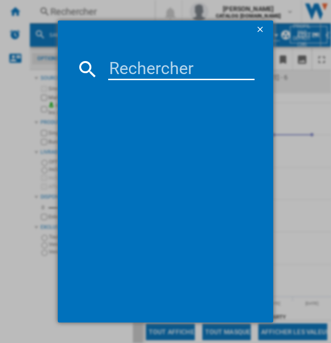
paste input "RL38C776ASR"
click at [129, 64] on input "RL38C776ASR" at bounding box center [181, 69] width 146 height 22
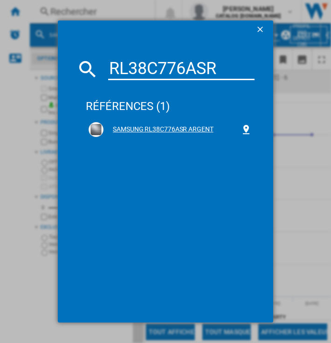
type input "RL38C776ASR"
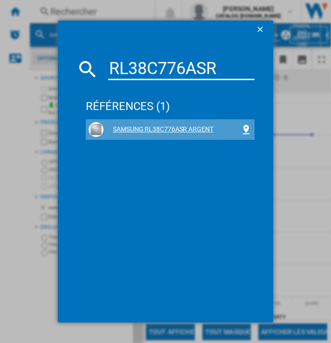
click at [146, 129] on div "SAMSUNG RL38C776ASR ARGENT" at bounding box center [171, 129] width 137 height 9
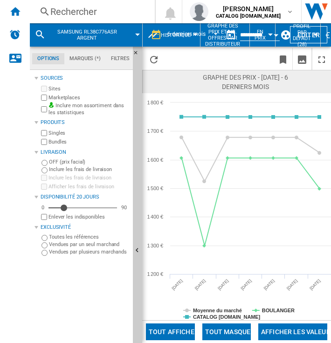
click at [91, 13] on div "Rechercher" at bounding box center [90, 11] width 80 height 13
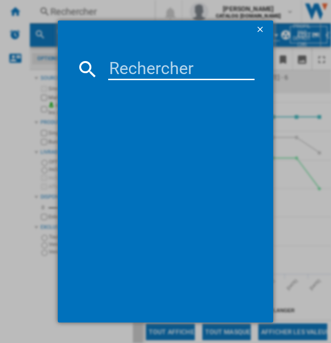
click at [139, 68] on input at bounding box center [181, 69] width 146 height 22
paste input "RB34C603CS9"
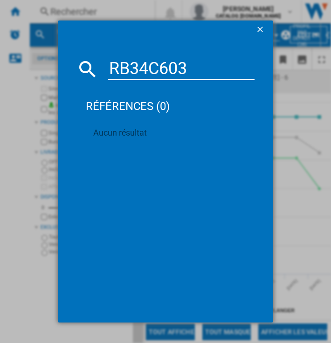
click at [126, 65] on input "RB34C603" at bounding box center [181, 69] width 146 height 22
paste input "CWW"
click at [149, 72] on input "RB34C603C" at bounding box center [181, 69] width 146 height 22
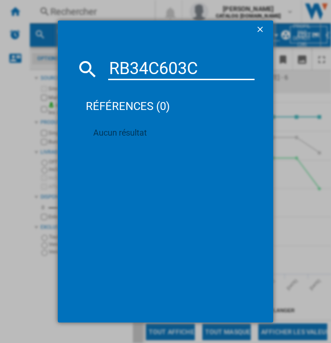
paste input "705CS9"
click at [134, 61] on input "RB34C705C" at bounding box center [181, 69] width 146 height 22
paste input "8C672CWW"
click at [139, 63] on input "RB38C672CWW" at bounding box center [181, 69] width 146 height 22
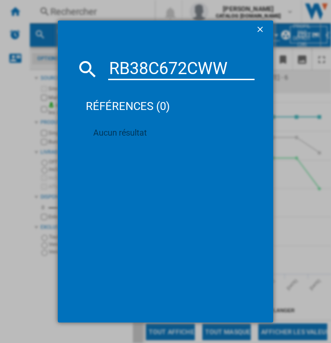
click at [139, 63] on input "RB38C672CWW" at bounding box center [181, 69] width 146 height 22
paste input "07AB1"
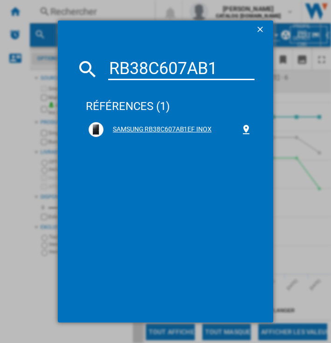
type input "RB38C607AB1"
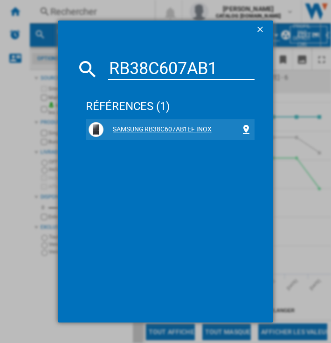
click at [192, 127] on div "SAMSUNG RB38C607AB1EF INOX" at bounding box center [171, 129] width 137 height 9
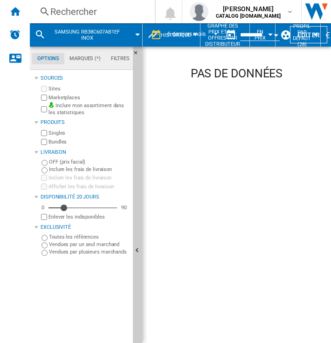
click at [68, 14] on div "Rechercher" at bounding box center [90, 11] width 80 height 13
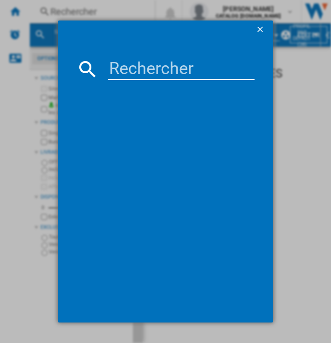
click at [158, 62] on input at bounding box center [181, 69] width 146 height 22
paste input "RB38C607AS9"
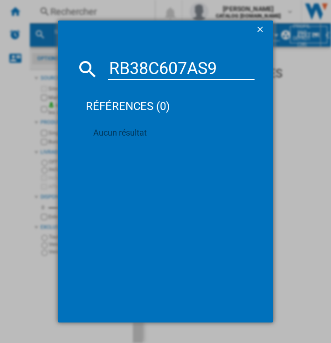
click at [140, 64] on input "RB38C607AS9" at bounding box center [181, 69] width 146 height 22
paste input "4C705CB1"
click at [140, 64] on input "RB38C607AS9" at bounding box center [181, 69] width 146 height 22
click at [150, 64] on input "RB34C705C" at bounding box center [181, 69] width 146 height 22
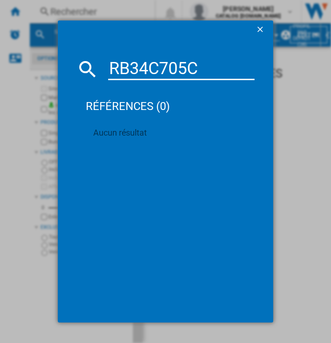
paste input "8C7B6BS9"
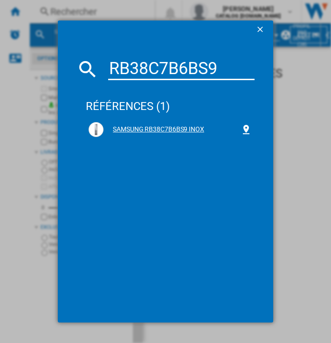
type input "RB38C7B6BS9"
click at [156, 133] on div "SAMSUNG RB38C7B6BS9 INOX" at bounding box center [171, 129] width 137 height 9
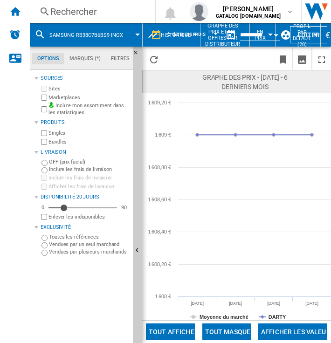
click at [70, 17] on div "Rechercher" at bounding box center [90, 11] width 80 height 13
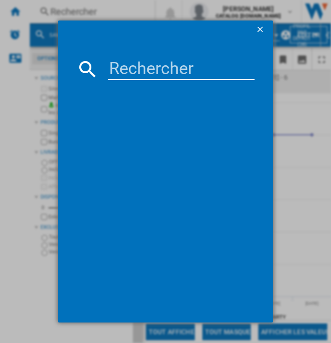
click at [124, 62] on input at bounding box center [181, 69] width 146 height 22
paste input "RB38C7B6BB1"
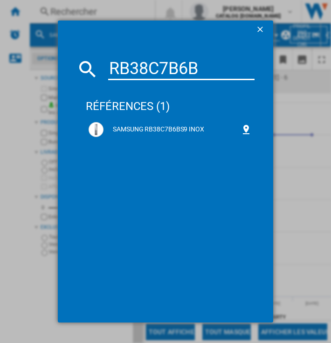
click at [140, 64] on input "RB38C7B6B" at bounding box center [181, 69] width 146 height 22
type input "V"
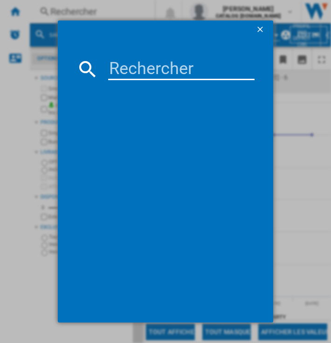
click at [119, 63] on input at bounding box center [181, 69] width 146 height 22
paste input "RB34C632DSA"
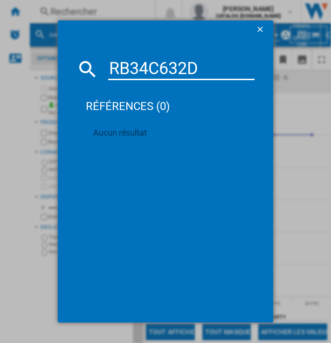
click at [129, 62] on input "RB34C632D" at bounding box center [181, 69] width 146 height 22
paste input "02EB1"
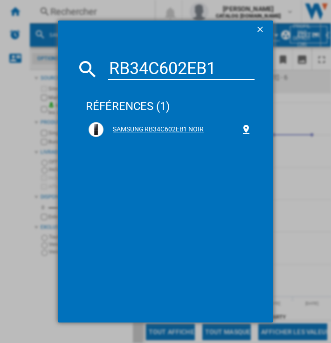
type input "RB34C602EB1"
click at [136, 128] on div "SAMSUNG RB34C602EB1 NOIR" at bounding box center [171, 129] width 137 height 9
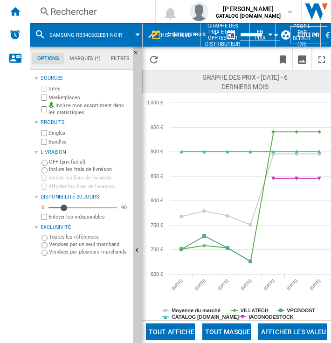
click at [108, 8] on div "Rechercher" at bounding box center [90, 11] width 80 height 13
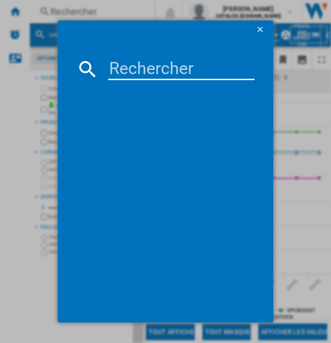
click at [136, 72] on input at bounding box center [181, 69] width 146 height 22
paste input "RB34C672DBN"
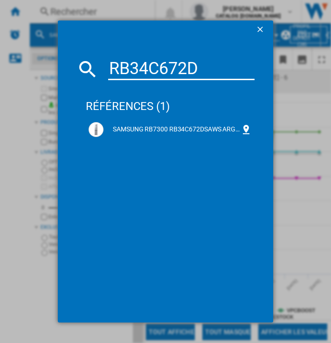
click at [153, 63] on input "RB34C672D" at bounding box center [181, 69] width 146 height 22
paste input "00DWW"
click at [132, 76] on input "RB34C600D" at bounding box center [181, 69] width 146 height 22
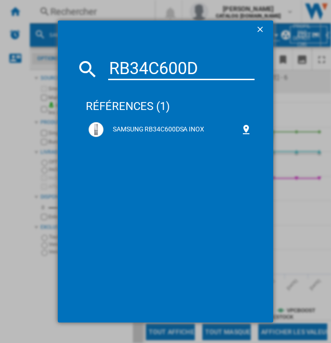
paste input "8C655DS9"
click at [191, 63] on input "RB38C655D" at bounding box center [181, 69] width 146 height 22
paste input "4C632DSA"
type input "RB34C632DSA"
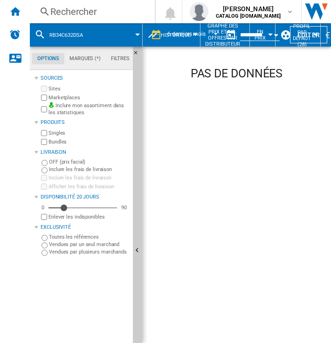
click at [102, 8] on div "Rechercher" at bounding box center [90, 11] width 80 height 13
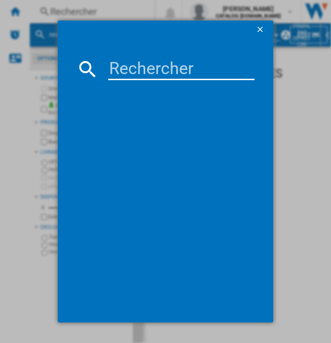
click at [157, 66] on input at bounding box center [181, 69] width 146 height 22
paste input "RB38C7B6BB1"
type input "RB38C7B6BB1"
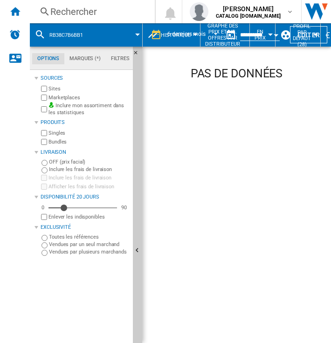
click at [105, 13] on div "Rechercher" at bounding box center [90, 11] width 80 height 13
click at [135, 63] on button "Masquer" at bounding box center [138, 55] width 11 height 17
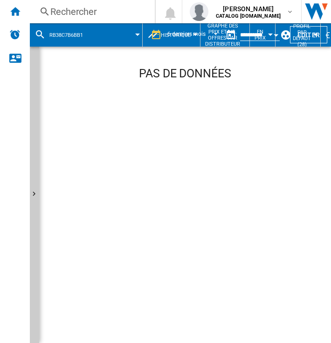
click at [93, 10] on div "Rechercher" at bounding box center [90, 11] width 80 height 13
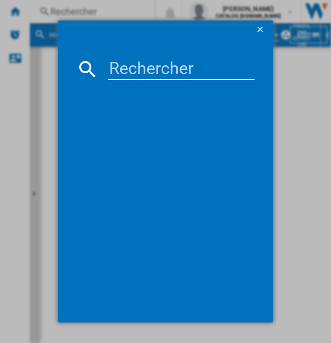
click at [130, 65] on input at bounding box center [181, 69] width 146 height 22
paste input "RL34C601DSA"
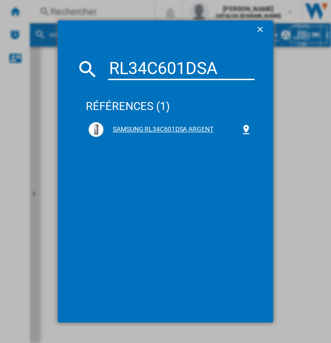
type input "RL34C601DSA"
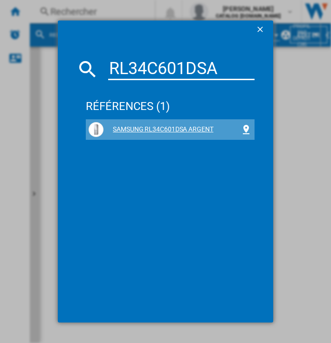
click at [148, 129] on div "SAMSUNG RL34C601DSA ARGENT" at bounding box center [171, 129] width 137 height 9
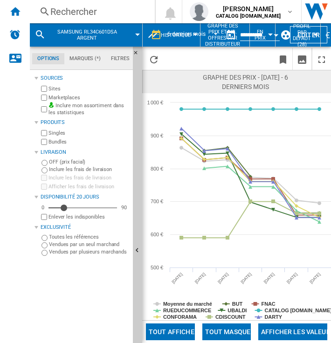
click at [48, 96] on label "Marketplaces" at bounding box center [88, 97] width 81 height 7
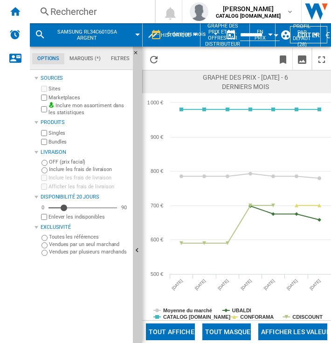
click at [90, 7] on div "Rechercher" at bounding box center [90, 11] width 80 height 13
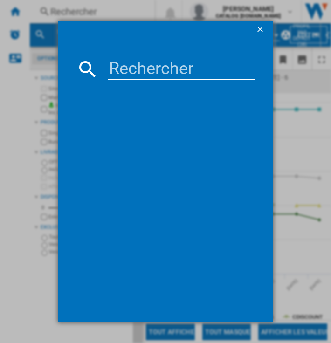
click at [141, 69] on input at bounding box center [181, 69] width 146 height 22
paste input "RB34C705DS9"
type input "RB34C705DS9"
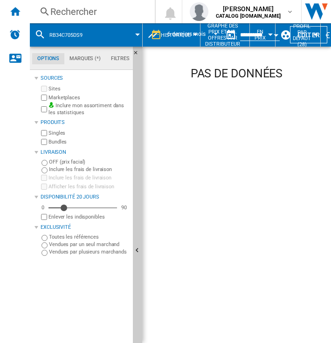
click at [76, 14] on div "Rechercher" at bounding box center [90, 11] width 80 height 13
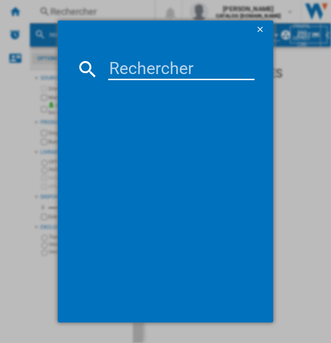
click at [132, 78] on input at bounding box center [181, 69] width 146 height 22
paste input "RB34C6B2ES9"
type input "RB34C6B2ES9"
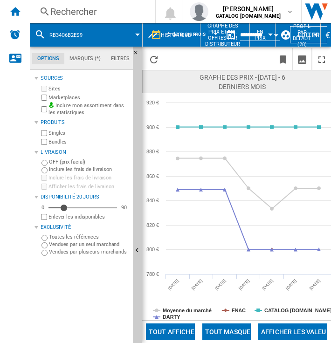
click at [68, 13] on div "Rechercher" at bounding box center [90, 11] width 80 height 13
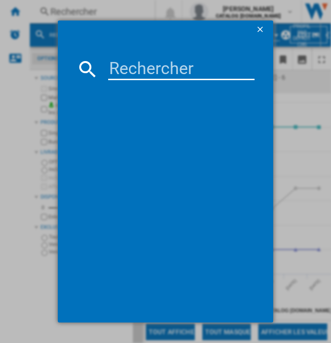
click at [145, 75] on input at bounding box center [181, 69] width 146 height 22
paste input "RB34C7B5EB1"
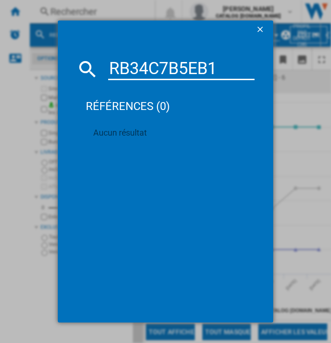
click at [125, 63] on input "RB34C7B5EB1" at bounding box center [181, 69] width 146 height 22
paste input "603CS9"
type input "RB34C603CS9"
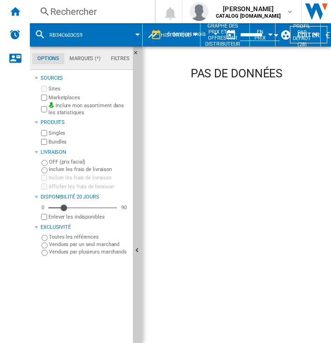
click at [81, 12] on div "Rechercher" at bounding box center [90, 11] width 80 height 13
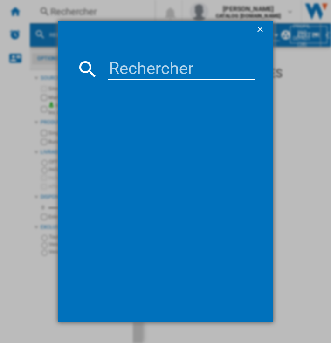
click at [136, 61] on input at bounding box center [181, 69] width 146 height 22
paste input "RB34C603CWW"
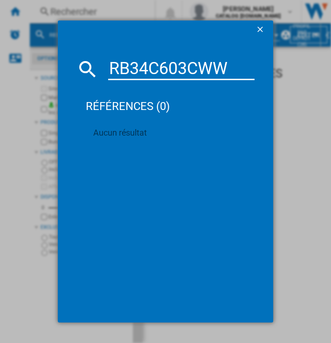
click at [146, 64] on input "RB34C603CWW" at bounding box center [181, 69] width 146 height 22
paste input "705CS9"
click at [136, 62] on input "RB34C705CS9" at bounding box center [181, 69] width 146 height 22
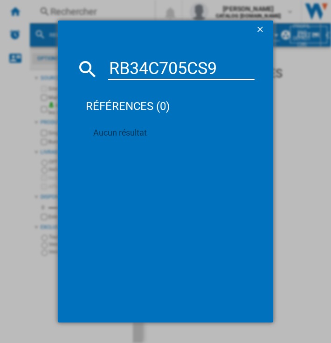
paste input "8C672CWW"
click at [153, 73] on input "RB38C672CWW" at bounding box center [181, 69] width 146 height 22
paste input "07AB1"
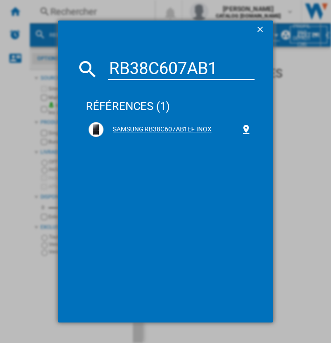
type input "RB38C607AB1"
click at [143, 130] on div "SAMSUNG RB38C607AB1EF INOX" at bounding box center [171, 129] width 137 height 9
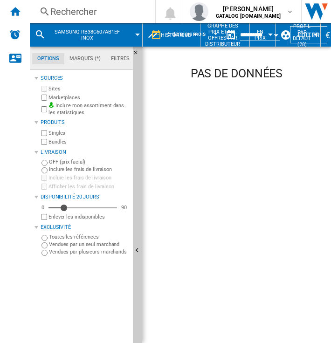
click at [102, 7] on div "Rechercher" at bounding box center [90, 11] width 80 height 13
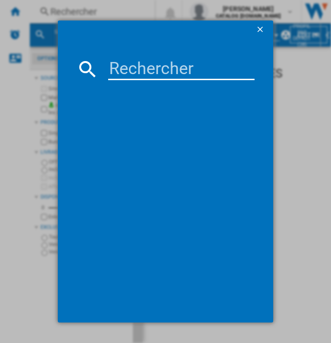
click at [135, 61] on input at bounding box center [181, 69] width 146 height 22
paste input "RB38C607AS9"
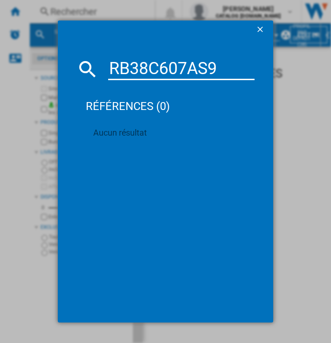
click at [150, 60] on input "RB38C607AS9" at bounding box center [181, 69] width 146 height 22
paste input "4C705CB1"
click at [116, 59] on input "RB34C705CB1" at bounding box center [181, 69] width 146 height 22
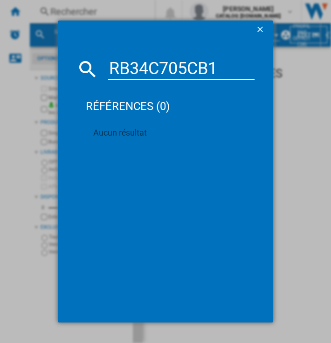
paste input "8C7B6B"
click at [141, 65] on input "RB38C7B6BB1" at bounding box center [181, 69] width 146 height 22
paste input "4C632DSA"
click at [141, 65] on input "RB34C632DSA" at bounding box center [181, 69] width 146 height 22
click at [134, 61] on input "RB34C632DSA" at bounding box center [181, 69] width 146 height 22
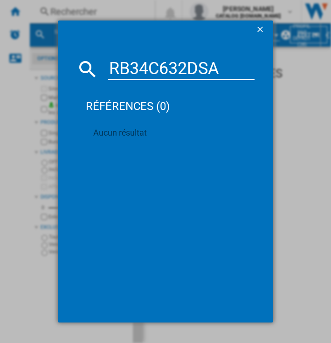
click at [134, 61] on input "RB34C632DSA" at bounding box center [181, 69] width 146 height 22
paste input "8C655DS9"
click at [136, 62] on input "RB38C655DS9" at bounding box center [181, 69] width 146 height 22
paste input "4C600DWW"
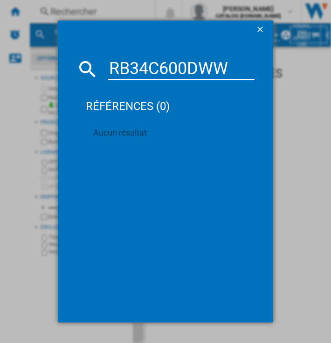
click at [135, 68] on input "RB34C600DWW" at bounding box center [181, 69] width 146 height 22
paste input "RB34C600DWW"
type input "RB34C600DWWRB34C600DWW"
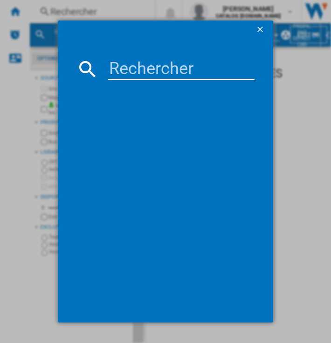
paste input "RB34C672DBN"
click at [163, 73] on input "RB34C672DBN" at bounding box center [181, 69] width 146 height 22
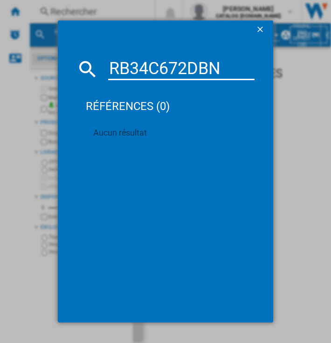
type input "RB34C672DBN"
